Goal: Task Accomplishment & Management: Complete application form

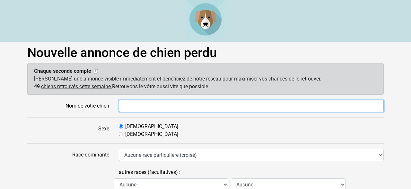
click at [158, 106] on input "Nom de votre chien" at bounding box center [251, 106] width 265 height 12
type input "u"
type input "UXANE"
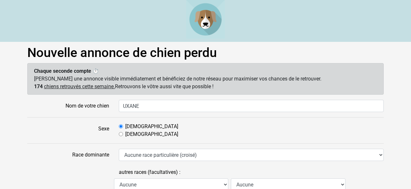
click at [139, 133] on label "Femelle" at bounding box center [151, 134] width 53 height 8
click at [123, 133] on input "Femelle" at bounding box center [121, 134] width 4 height 4
radio input "true"
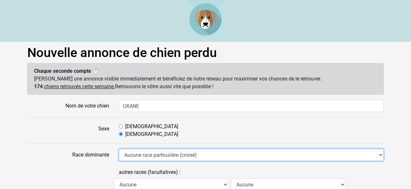
click at [119, 149] on select "Aucune race particulière (croisé) Affenpinscher Airedale Terrier Akita Akita Am…" at bounding box center [251, 155] width 265 height 12
select select "328"
click option "Spitz" at bounding box center [0, 0] width 0 height 0
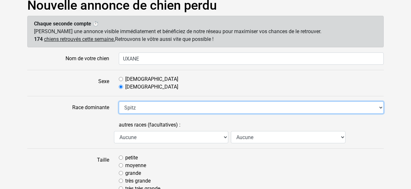
scroll to position [84, 0]
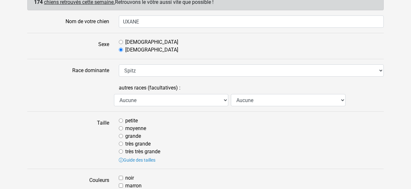
click at [144, 125] on label "moyenne" at bounding box center [135, 128] width 21 height 8
click at [123, 126] on input "moyenne" at bounding box center [121, 128] width 4 height 4
radio input "true"
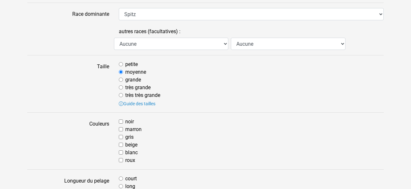
scroll to position [144, 0]
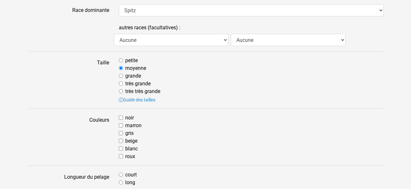
click at [121, 123] on input "marron" at bounding box center [121, 125] width 4 height 4
checkbox input "true"
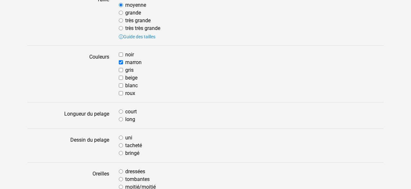
scroll to position [208, 0]
click at [121, 119] on input "long" at bounding box center [121, 119] width 4 height 4
radio input "true"
click at [122, 152] on input "bringé" at bounding box center [121, 152] width 4 height 4
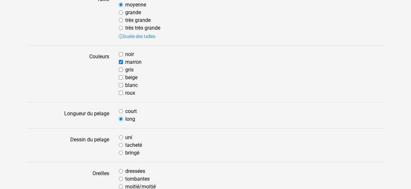
radio input "true"
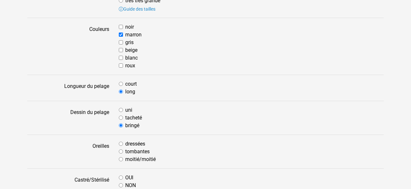
scroll to position [265, 0]
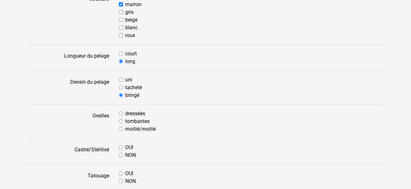
click at [122, 130] on div "moitié/moitié" at bounding box center [251, 129] width 265 height 8
click at [119, 148] on input "OUI" at bounding box center [121, 147] width 4 height 4
radio input "true"
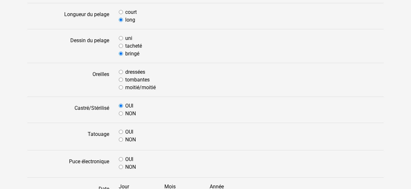
click at [121, 157] on input "OUI" at bounding box center [121, 159] width 4 height 4
radio input "true"
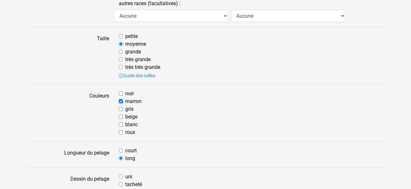
scroll to position [167, 0]
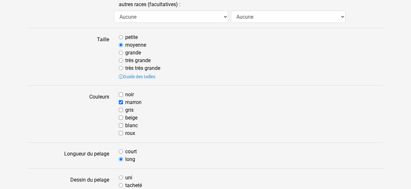
click at [139, 38] on div "petite" at bounding box center [251, 37] width 265 height 8
click at [121, 38] on input "petite" at bounding box center [121, 37] width 4 height 4
radio input "true"
click at [121, 38] on input "petite" at bounding box center [121, 37] width 4 height 4
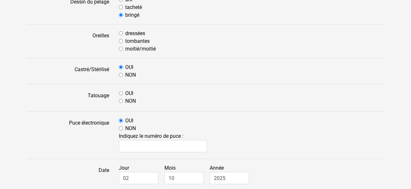
scroll to position [410, 0]
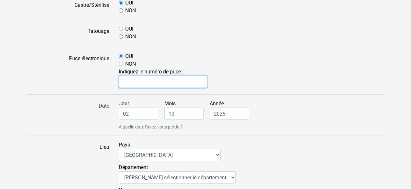
click at [138, 86] on input "text" at bounding box center [163, 82] width 88 height 12
type input "25026878056798"
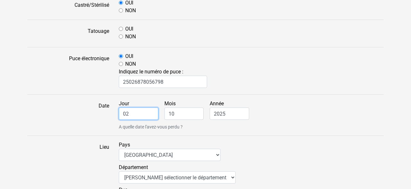
click at [134, 109] on input "02" at bounding box center [139, 113] width 40 height 12
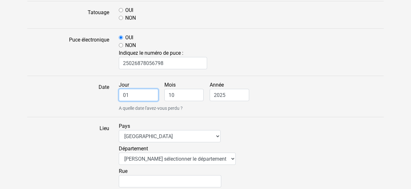
scroll to position [430, 0]
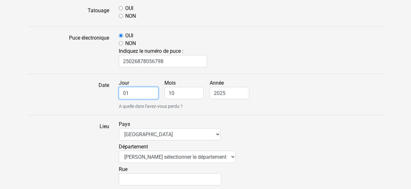
type input "01"
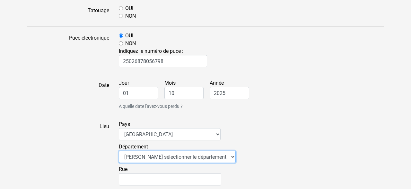
click at [119, 150] on select "Veuillez sélectionner le département 01 - Ain 02 - Aisne 03 - Allier 04 - Alpes…" at bounding box center [177, 156] width 117 height 12
click at [146, 117] on form "Nom de votre chien UXANE Sexe Mâle Femelle Race dominante Aucune race particuli…" at bounding box center [205, 23] width 357 height 706
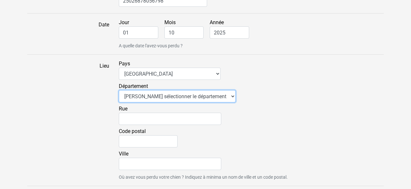
scroll to position [490, 0]
click at [119, 90] on select "Veuillez sélectionner le département 01 - Ain 02 - Aisne 03 - Allier 04 - Alpes…" at bounding box center [177, 96] width 117 height 12
select select "59"
click option "59 - Nord" at bounding box center [0, 0] width 0 height 0
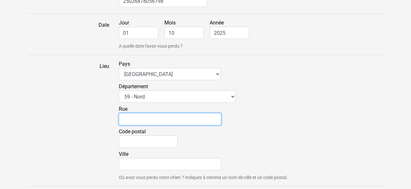
click at [139, 120] on input "Rue" at bounding box center [170, 119] width 103 height 12
type input "b"
type input "BARBARA"
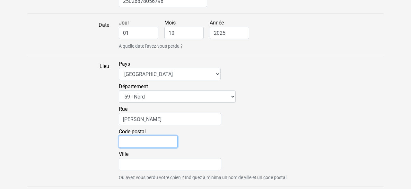
click at [133, 144] on input "Code postal" at bounding box center [148, 141] width 59 height 12
click at [133, 144] on input "50770" at bounding box center [148, 141] width 59 height 12
type input "59770"
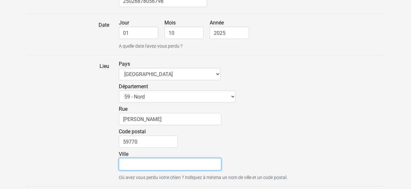
click at [138, 164] on input "Ville" at bounding box center [170, 164] width 103 height 12
type input "F"
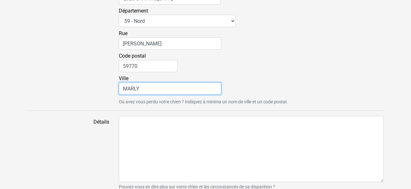
scroll to position [565, 0]
type input "MARLY"
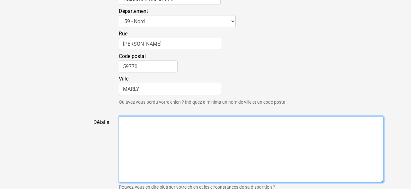
click at [131, 140] on textarea "Détails" at bounding box center [251, 149] width 265 height 66
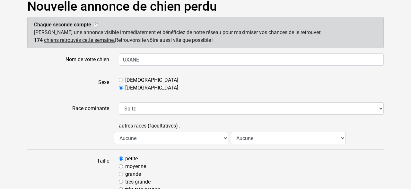
scroll to position [46, 0]
type textarea "Chienne perdue sur Marly (Département 59), le 1/10/2025 vers 13h45 Aurait été v…"
select select "327"
click option "Spinone" at bounding box center [0, 0] width 0 height 0
click at [26, 163] on label "Taille" at bounding box center [69, 178] width 92 height 47
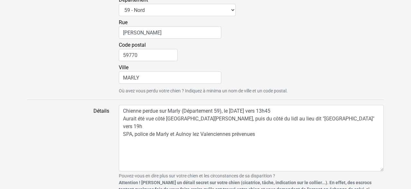
scroll to position [620, 0]
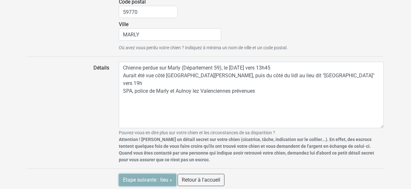
click at [149, 174] on input "Etape suivante : lieu »" at bounding box center [148, 180] width 58 height 12
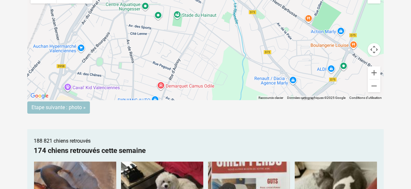
scroll to position [156, 0]
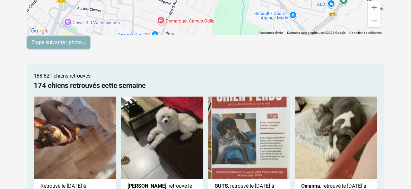
click at [74, 43] on input "Etape suivante : photo »" at bounding box center [58, 42] width 63 height 12
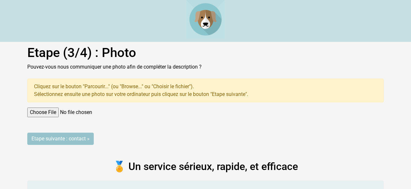
scroll to position [44, 0]
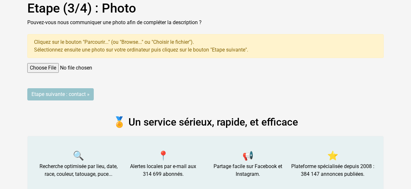
click at [34, 69] on input "file" at bounding box center [205, 68] width 357 height 10
type input "C:\fakepath\557640847_1362319602564606_3122293852502096506_n.jpg"
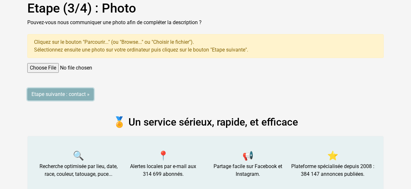
click at [77, 94] on input "Etape suivante : contact »" at bounding box center [60, 94] width 67 height 12
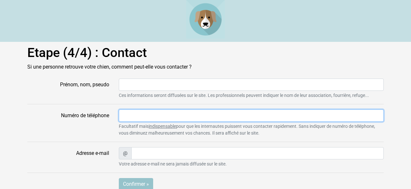
click at [325, 115] on input "Numéro de téléphone" at bounding box center [251, 115] width 265 height 12
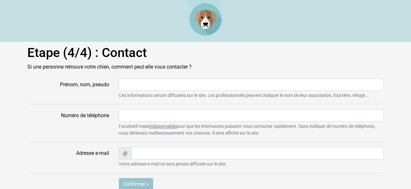
click at [324, 145] on form "Prénom, nom, pseudo Ces informations seront diffusées sur le site. Les professi…" at bounding box center [205, 141] width 357 height 127
click at [250, 95] on small "Ces informations seront diffusées sur le site. Les professionnels peuvent indiq…" at bounding box center [251, 95] width 265 height 7
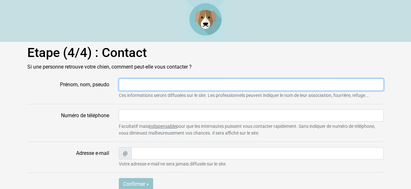
click at [229, 81] on input "Prénom, nom, pseudo" at bounding box center [251, 84] width 265 height 12
type input "Catherine"
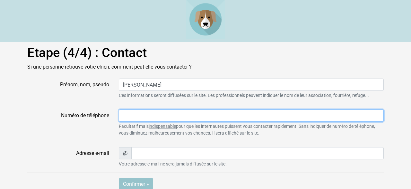
click at [202, 113] on input "Numéro de téléphone" at bounding box center [251, 115] width 265 height 12
type input "0659944966"
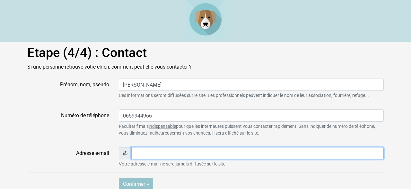
click at [202, 149] on input "Adresse e-mail" at bounding box center [257, 153] width 253 height 12
type input "C"
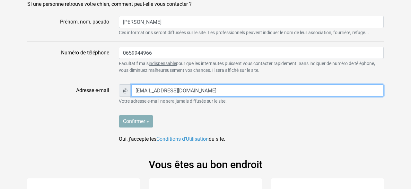
type input "catherinerispal@gmail.com"
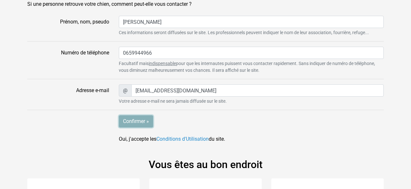
click at [133, 118] on input "Confirmer »" at bounding box center [136, 121] width 34 height 12
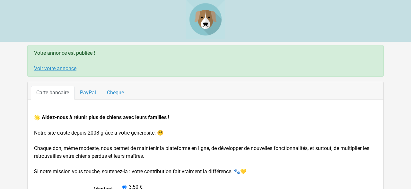
click at [63, 70] on link "Voir votre annonce" at bounding box center [55, 68] width 42 height 6
